Goal: Task Accomplishment & Management: Use online tool/utility

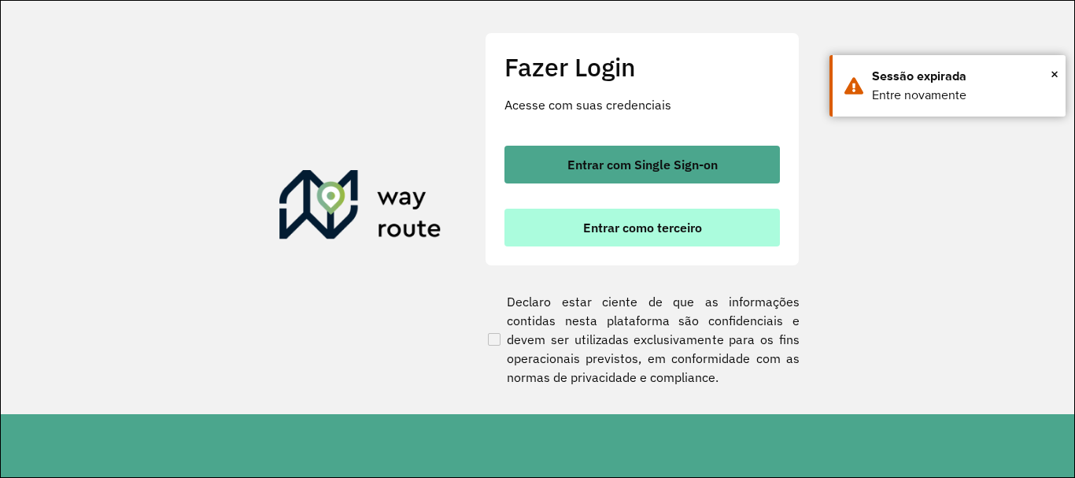
scroll to position [1032, 0]
click at [591, 230] on span "Entrar como terceiro" at bounding box center [642, 227] width 119 height 13
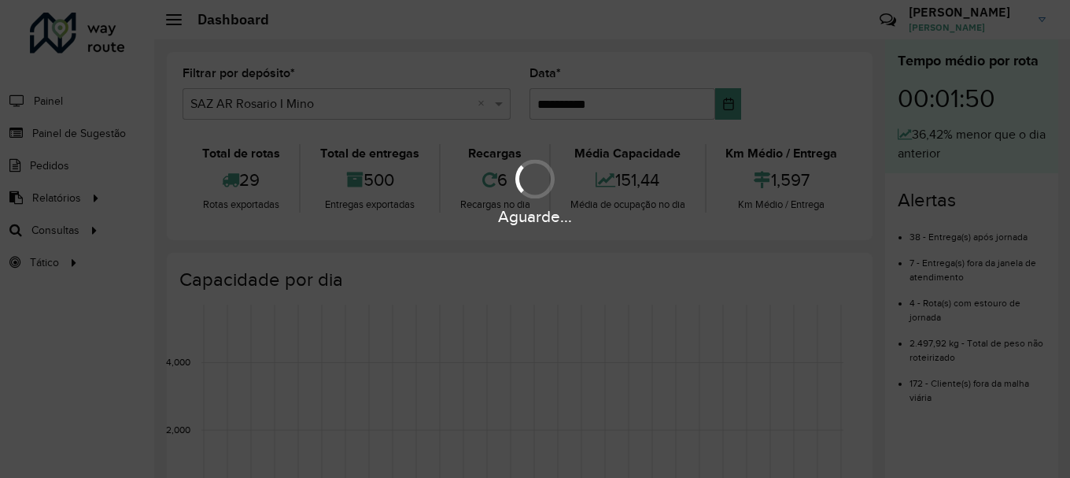
scroll to position [1032, 0]
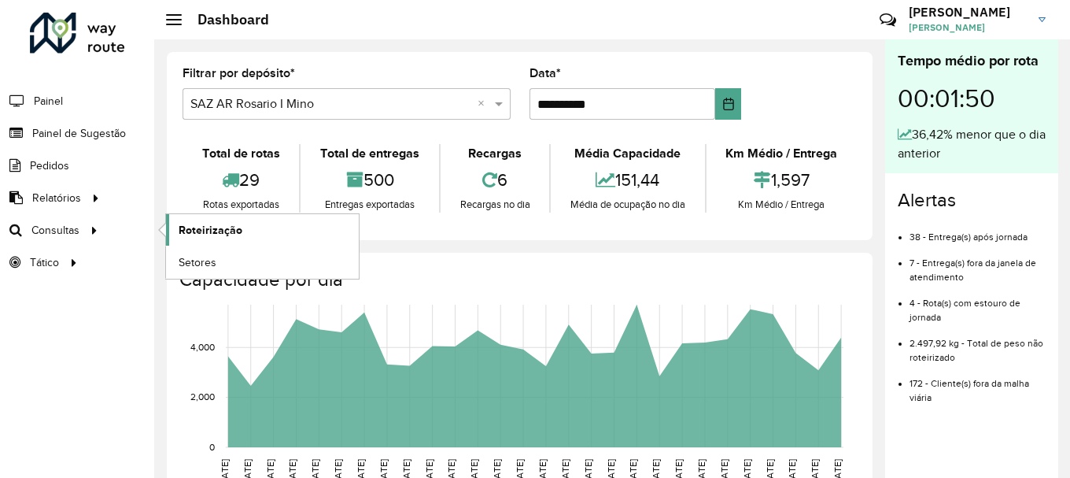
click at [204, 225] on span "Roteirização" at bounding box center [211, 230] width 64 height 17
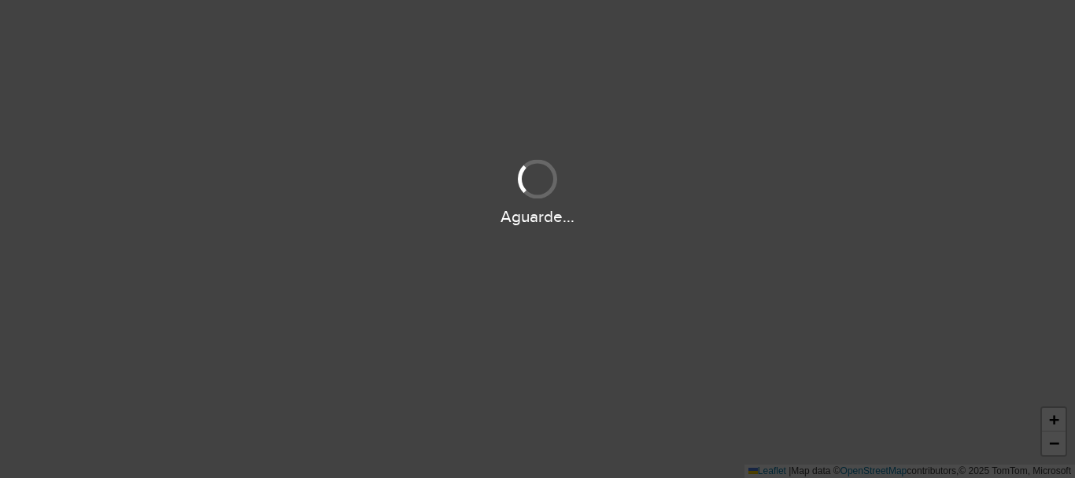
scroll to position [1032, 0]
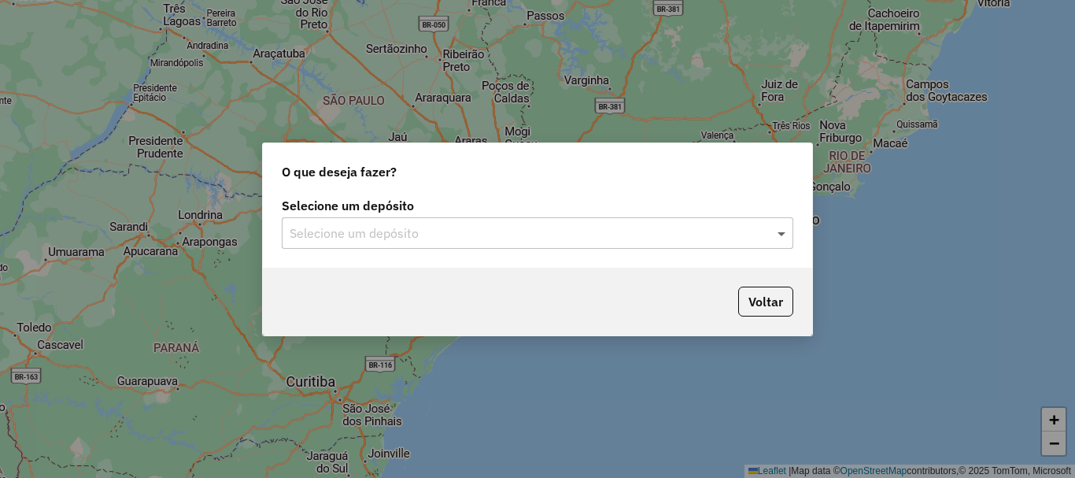
click at [780, 233] on span at bounding box center [783, 232] width 20 height 19
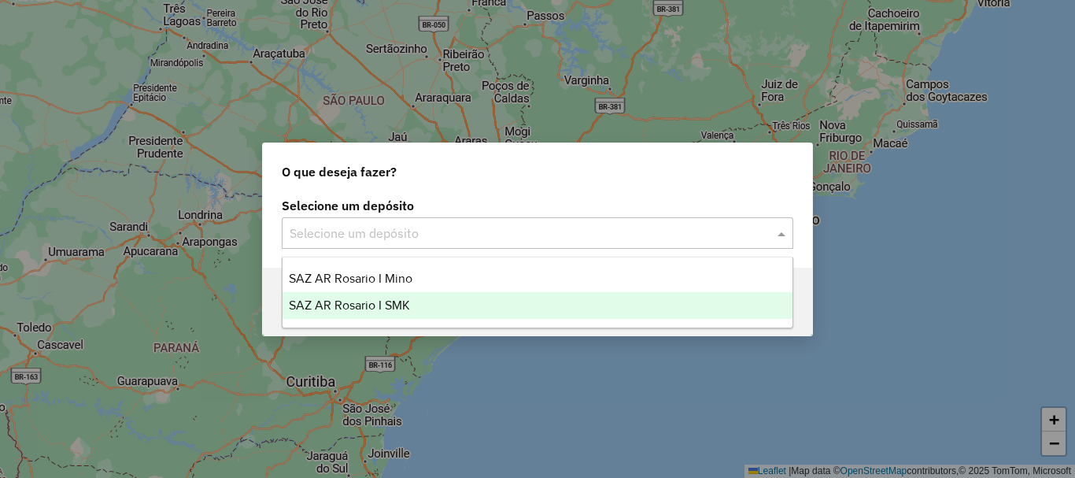
click at [392, 305] on span "SAZ AR Rosario I SMK" at bounding box center [349, 304] width 121 height 13
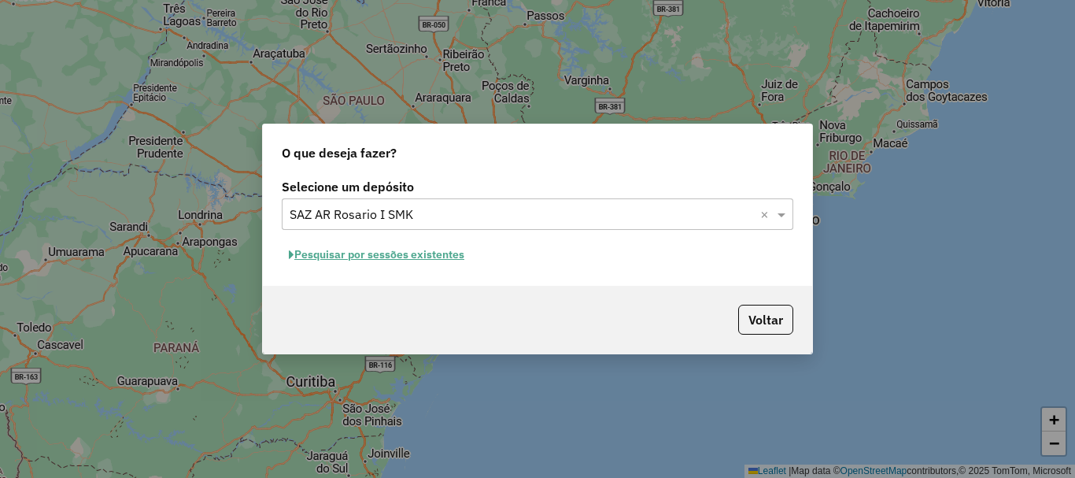
click at [388, 256] on button "Pesquisar por sessões existentes" at bounding box center [377, 254] width 190 height 24
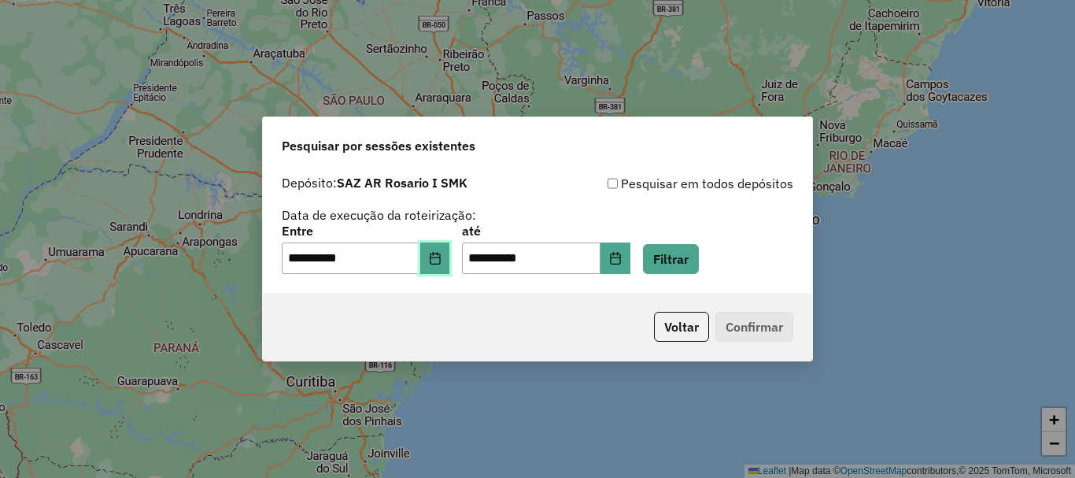
click at [440, 264] on icon "Choose Date" at bounding box center [435, 258] width 10 height 13
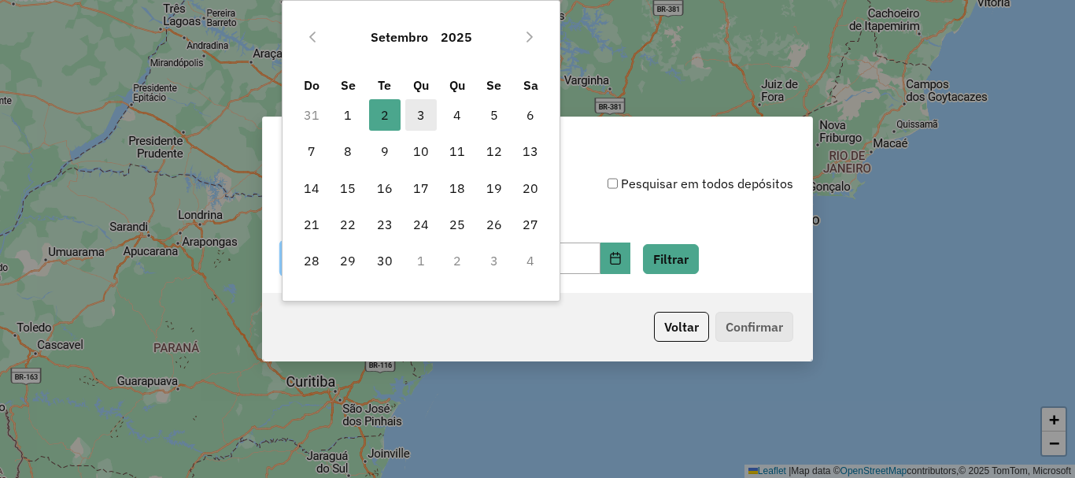
click at [421, 114] on span "3" at bounding box center [420, 114] width 31 height 31
type input "**********"
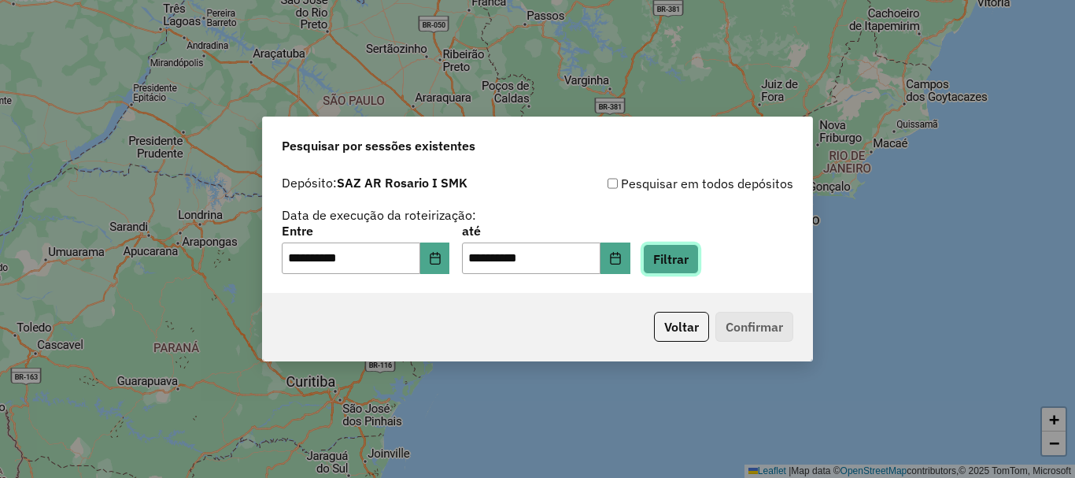
click at [692, 259] on button "Filtrar" at bounding box center [671, 259] width 56 height 30
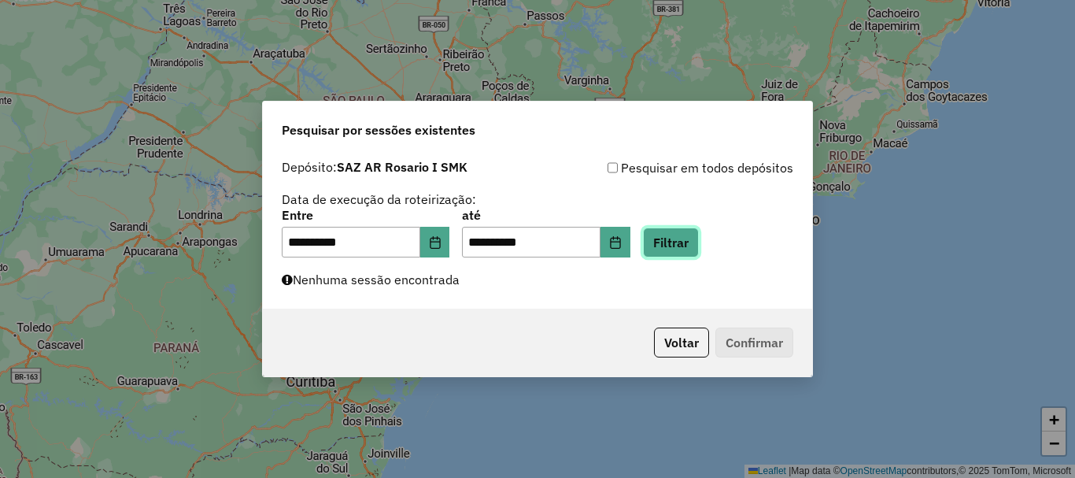
click at [690, 244] on button "Filtrar" at bounding box center [671, 242] width 56 height 30
click at [677, 245] on button "Filtrar" at bounding box center [671, 242] width 56 height 30
click at [677, 246] on button "Filtrar" at bounding box center [671, 242] width 56 height 30
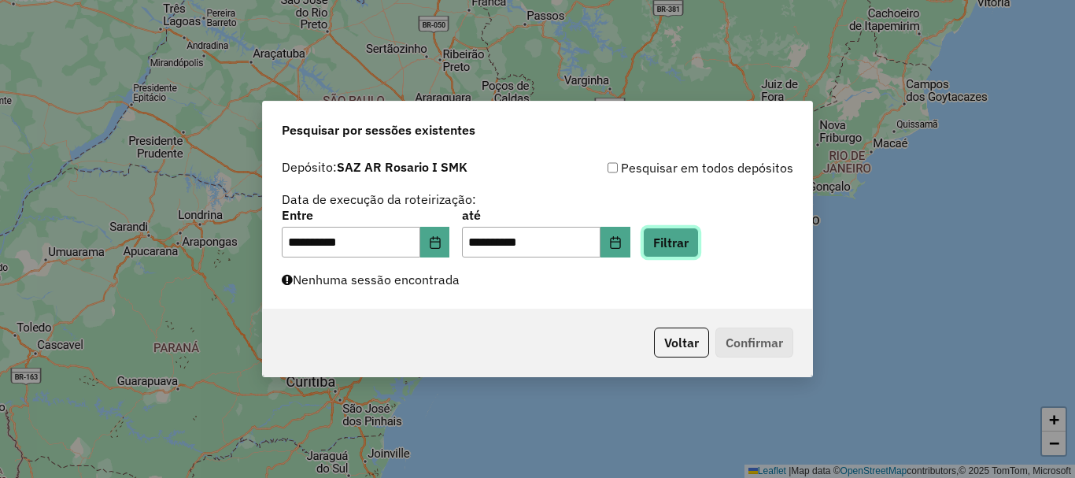
click at [699, 231] on button "Filtrar" at bounding box center [671, 242] width 56 height 30
click at [699, 240] on button "Filtrar" at bounding box center [671, 242] width 56 height 30
click at [699, 248] on button "Filtrar" at bounding box center [671, 242] width 56 height 30
click at [695, 247] on button "Filtrar" at bounding box center [671, 242] width 56 height 30
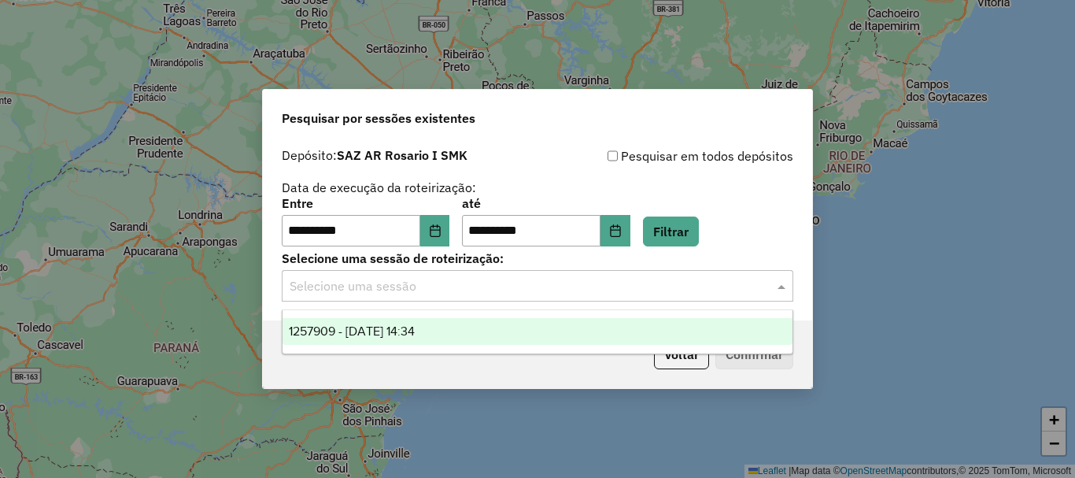
click at [780, 286] on span at bounding box center [783, 285] width 20 height 19
click at [404, 330] on span "1257909 - 03/09/2025 14:34" at bounding box center [352, 330] width 126 height 13
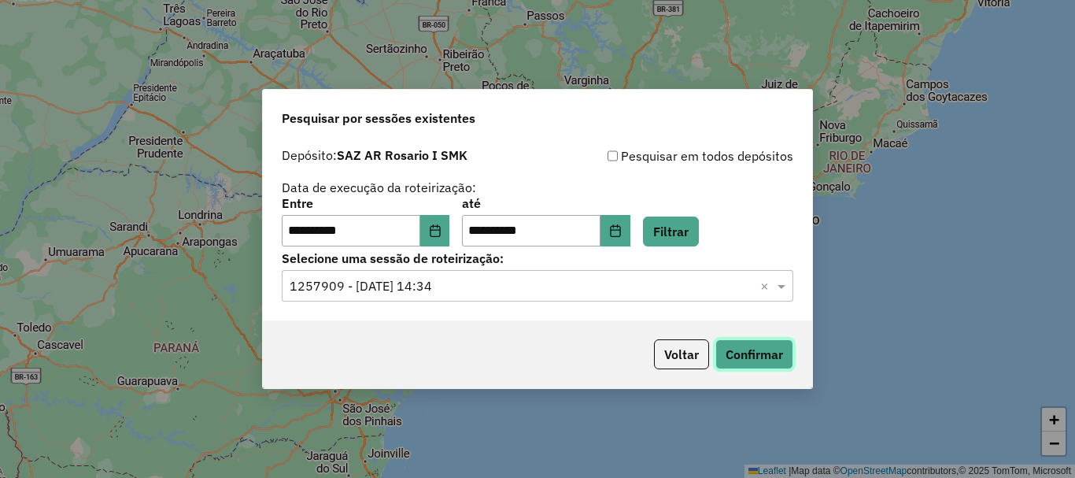
click at [744, 355] on button "Confirmar" at bounding box center [754, 354] width 78 height 30
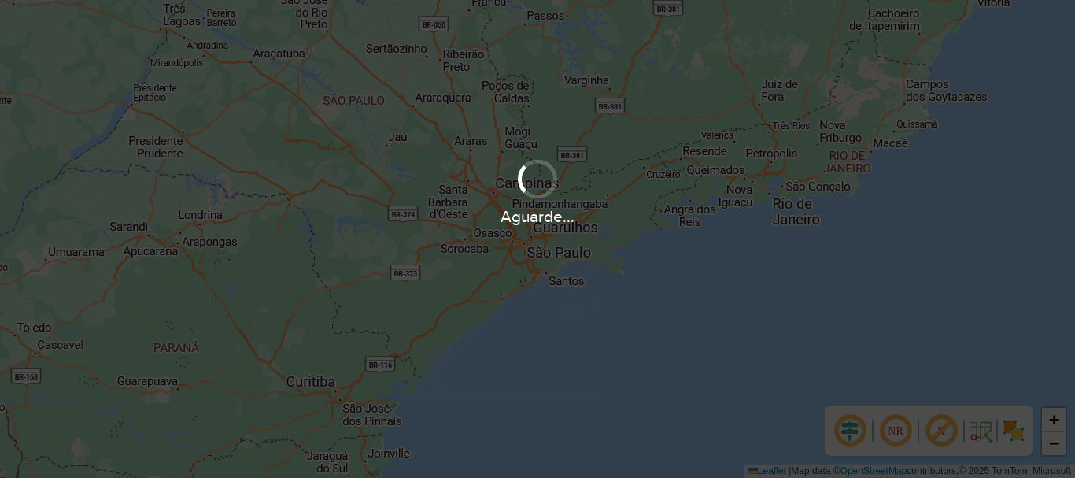
scroll to position [1032, 0]
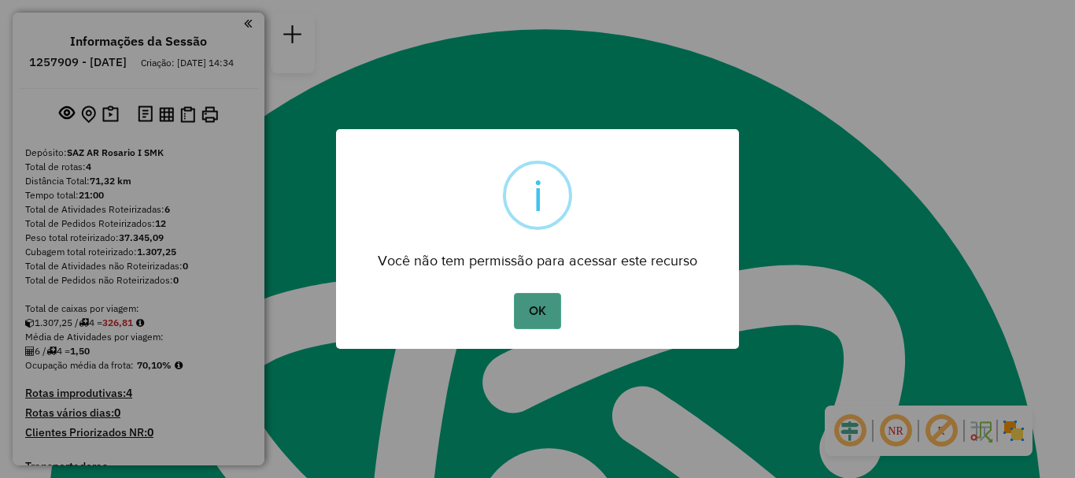
click at [546, 308] on button "OK" at bounding box center [537, 311] width 46 height 36
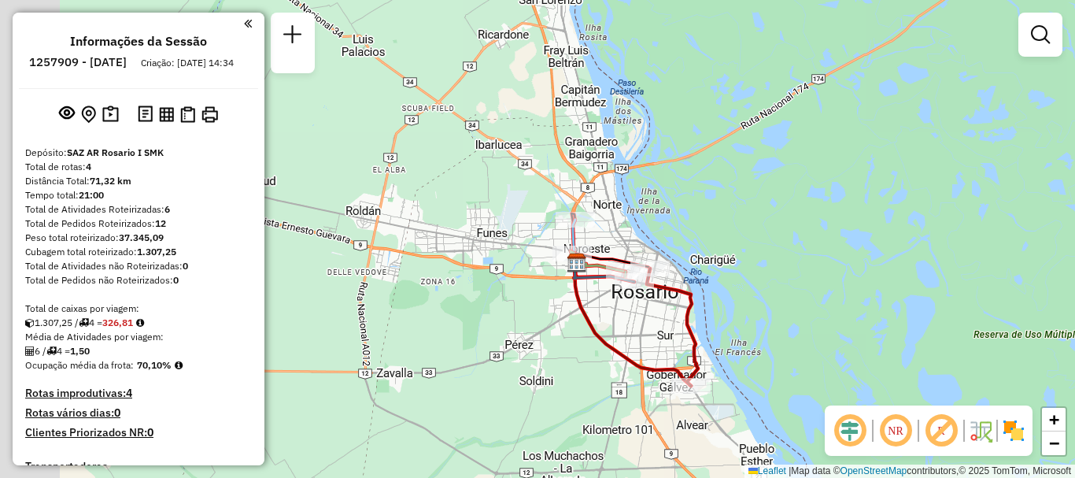
drag, startPoint x: 718, startPoint y: 327, endPoint x: 765, endPoint y: 335, distance: 47.2
click at [765, 335] on div "Janela de atendimento Grade de atendimento Capacidade Transportadoras Veículos …" at bounding box center [537, 239] width 1075 height 478
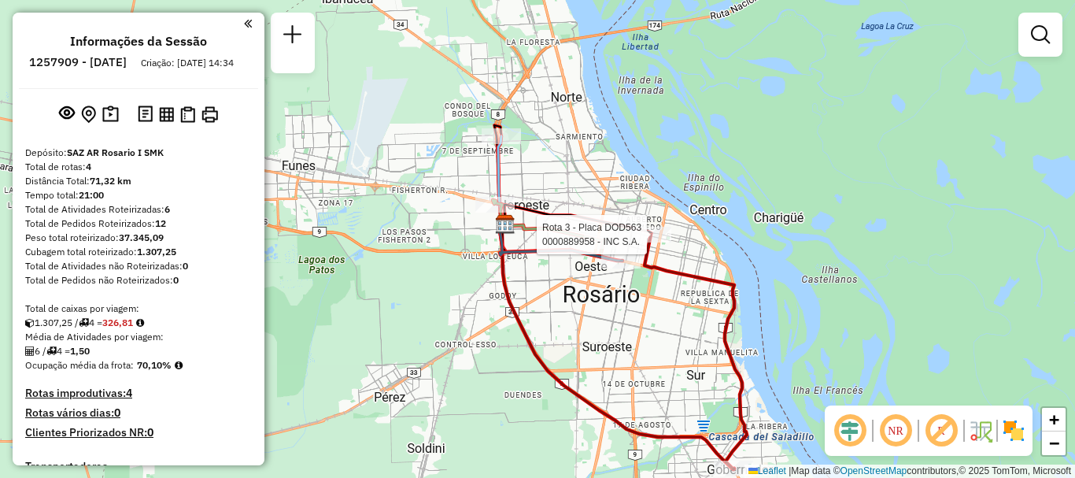
select select "**********"
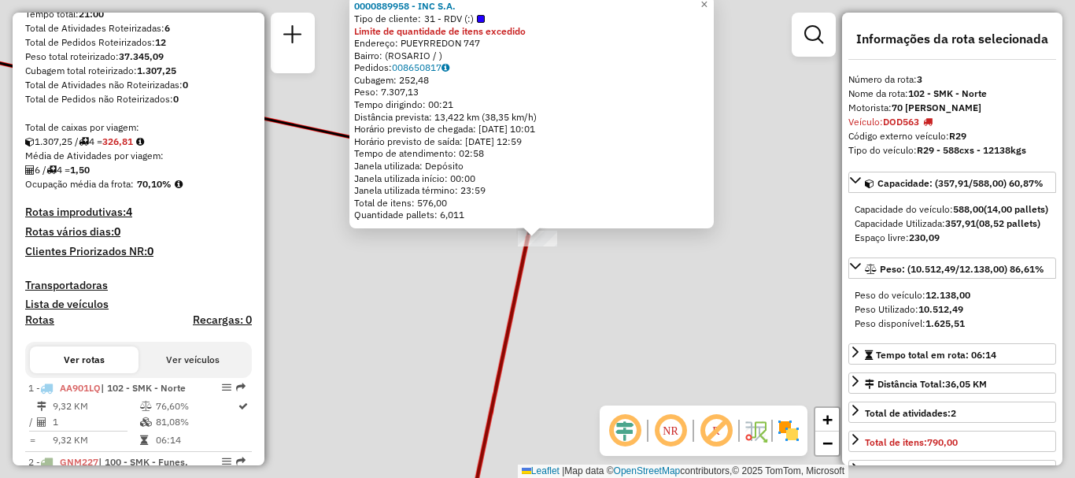
scroll to position [459, 0]
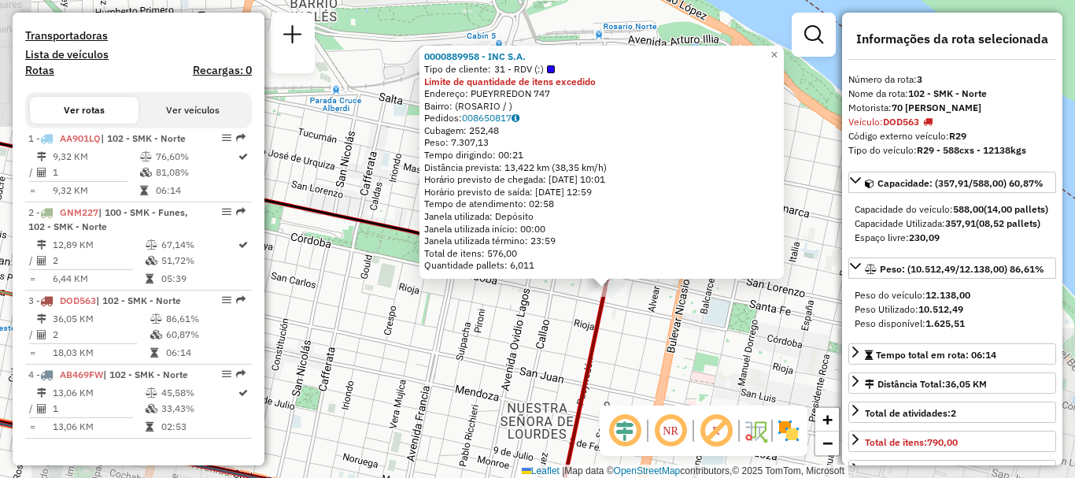
click at [559, 338] on div "0000889958 - INC S.A. Tipo de cliente: 31 - RDV (:) Limite de quantidade de ite…" at bounding box center [537, 239] width 1075 height 478
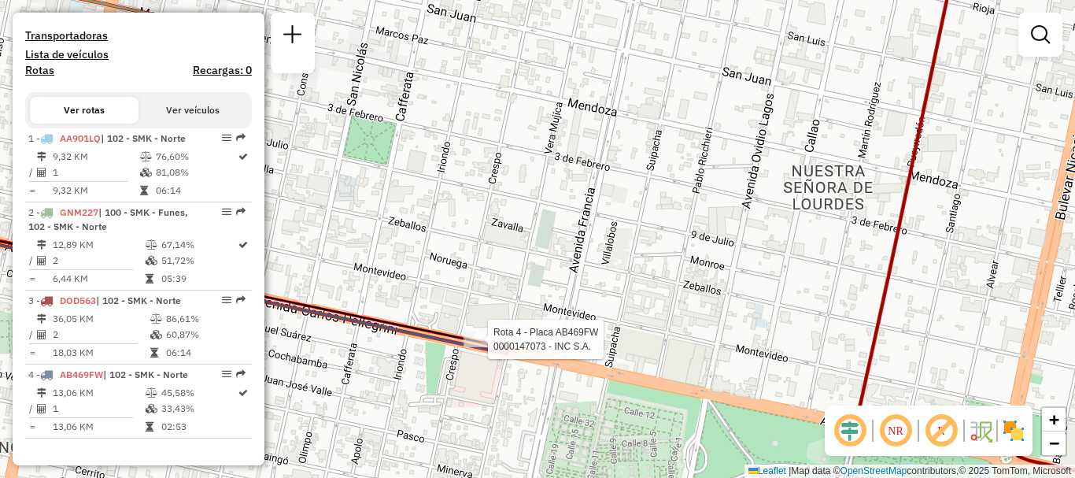
select select "**********"
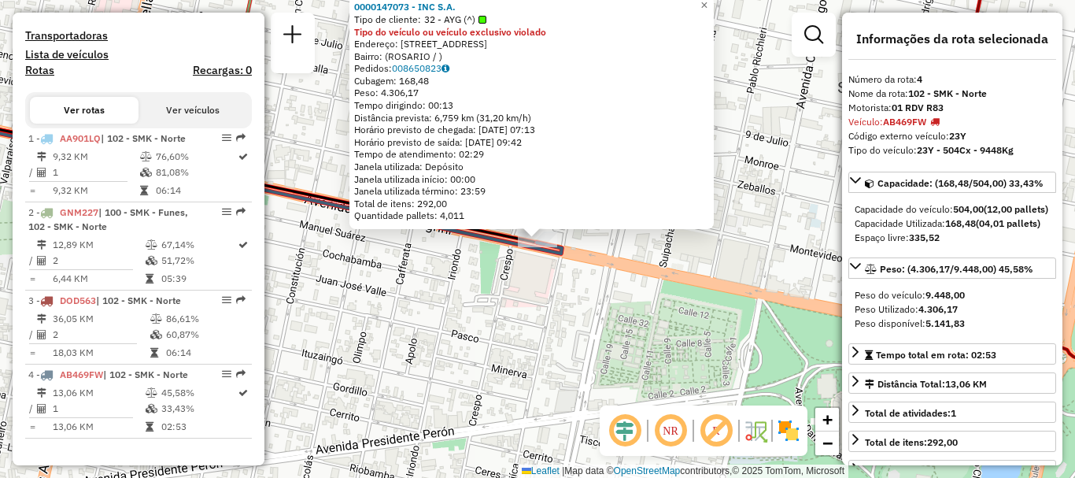
click at [488, 338] on div "0000147073 - INC S.A. Tipo de cliente: 32 - AYG (^) Tipo do veículo ou veículo …" at bounding box center [537, 239] width 1075 height 478
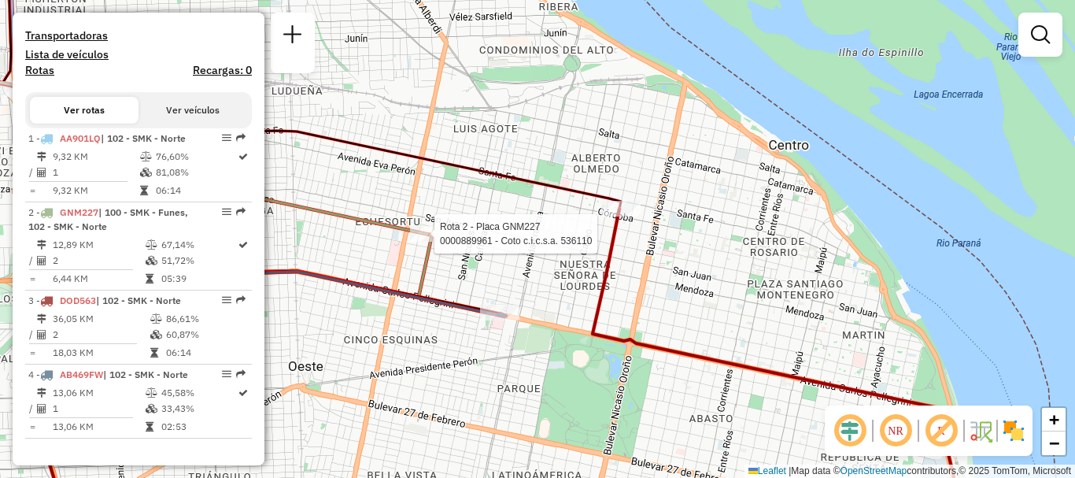
select select "**********"
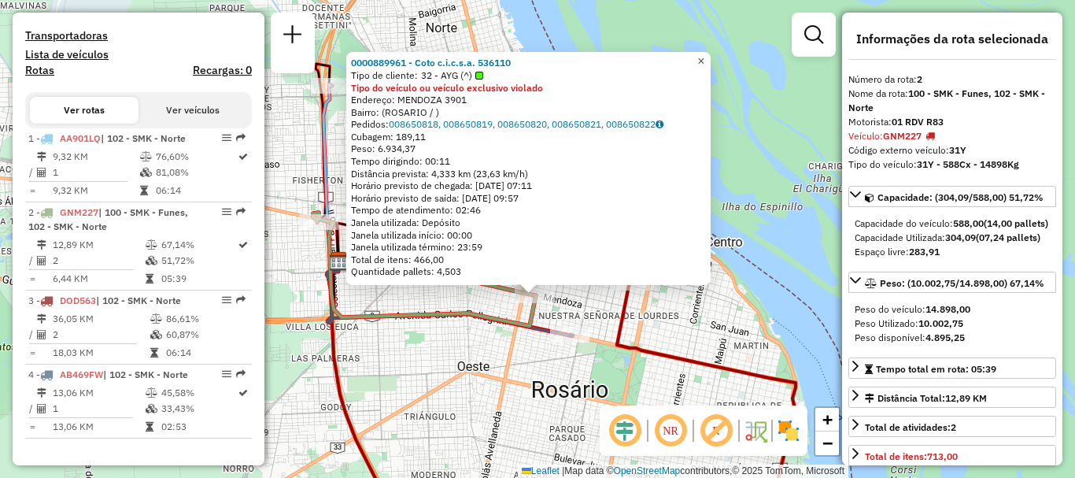
click at [704, 54] on span "×" at bounding box center [700, 60] width 7 height 13
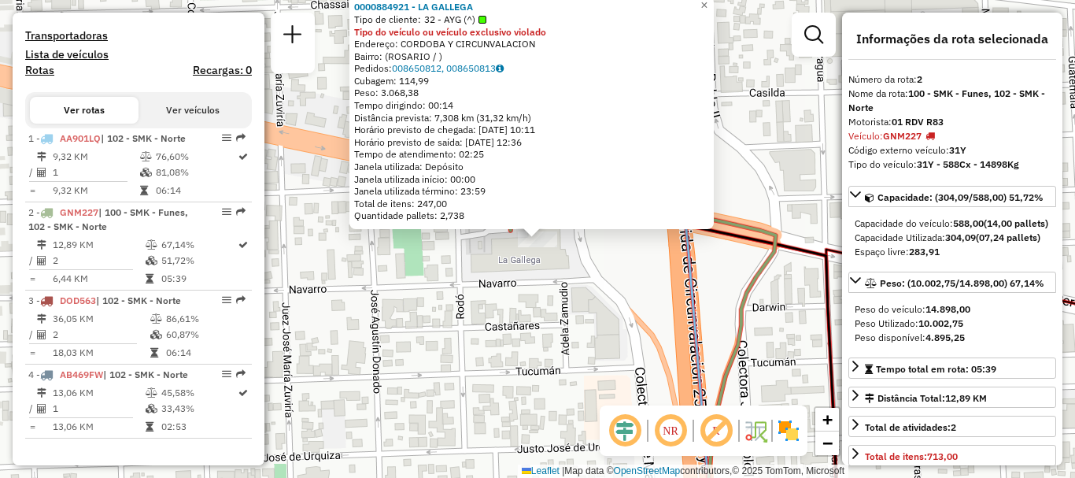
click at [404, 325] on div "0000884921 - LA GALLEGA Tipo de cliente: 32 - AYG (^) Tipo do veículo ou veícul…" at bounding box center [537, 239] width 1075 height 478
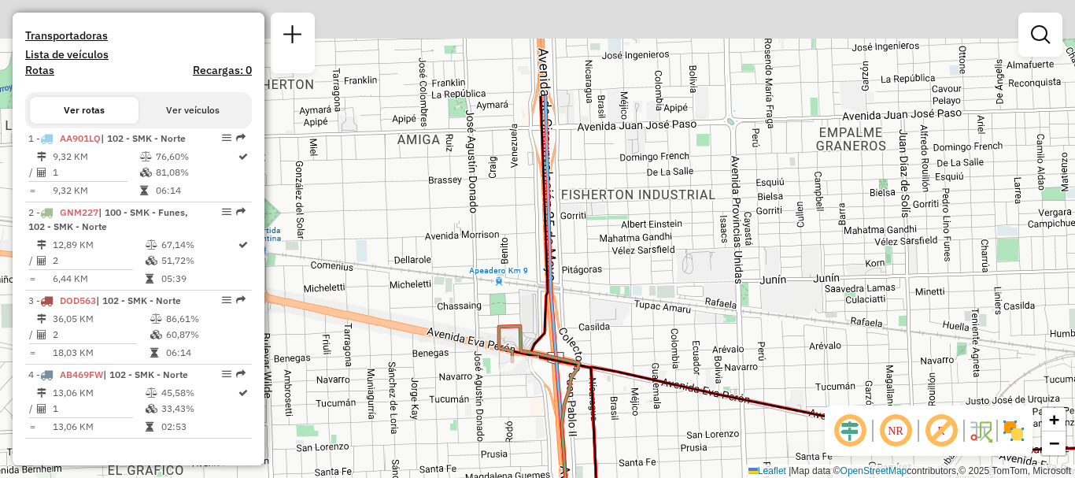
drag, startPoint x: 559, startPoint y: 127, endPoint x: 541, endPoint y: 271, distance: 145.1
click at [545, 271] on icon at bounding box center [572, 329] width 54 height 466
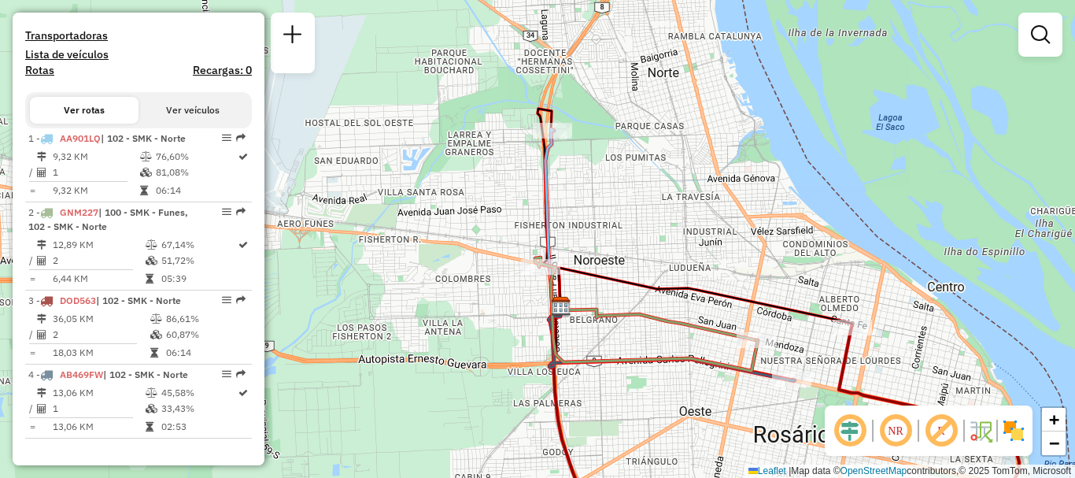
click at [550, 129] on icon at bounding box center [552, 222] width 15 height 187
select select "**********"
